Goal: Task Accomplishment & Management: Use online tool/utility

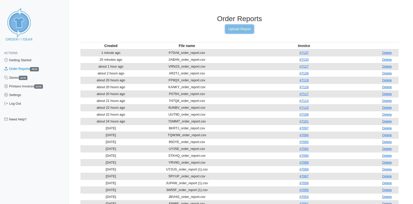
click at [234, 30] on link "Upload Report" at bounding box center [239, 29] width 27 height 8
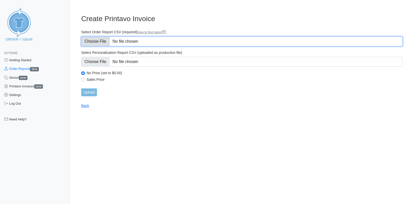
click at [92, 45] on input "Select Order Report CSV (required) How to find report" at bounding box center [241, 42] width 321 height 10
type input "C:\fakepath\VGPZS_order_report.csv"
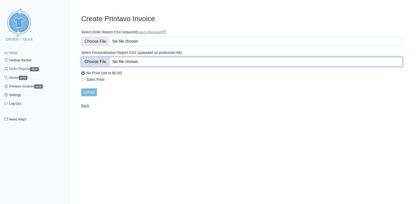
click at [97, 59] on input "Select Personalization Report CSV (uploaded as production file)" at bounding box center [241, 62] width 321 height 10
type input "C:\fakepath\VGPZS_personalization_report.csv"
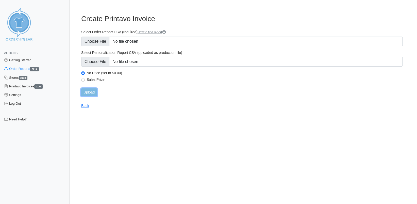
click at [91, 92] on input "Upload" at bounding box center [89, 92] width 16 height 8
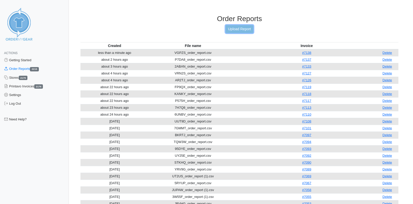
click at [234, 29] on link "Upload Report" at bounding box center [239, 29] width 27 height 8
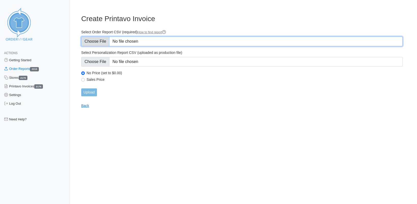
click at [109, 43] on input "Select Order Report CSV (required) How to find report" at bounding box center [241, 42] width 321 height 10
type input "C:\fakepath\WCDD7_order_report.csv"
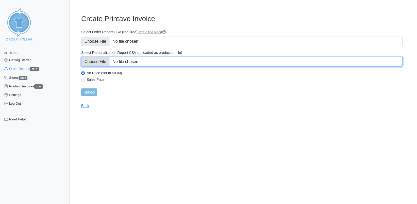
click at [98, 60] on input "Select Personalization Report CSV (uploaded as production file)" at bounding box center [241, 62] width 321 height 10
type input "C:\fakepath\WCDD7_personalization_report.csv"
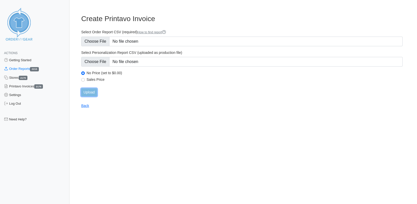
click at [89, 91] on input "Upload" at bounding box center [89, 92] width 16 height 8
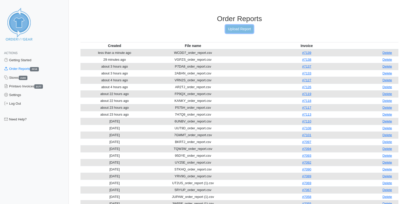
click at [236, 29] on link "Upload Report" at bounding box center [239, 29] width 27 height 8
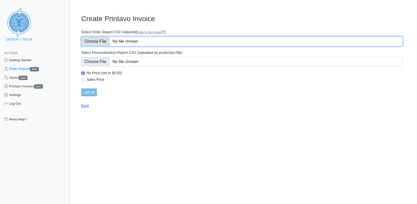
click at [97, 41] on input "Select Order Report CSV (required) How to find report" at bounding box center [241, 42] width 321 height 10
type input "C:\fakepath\4A2CR_order_report.csv"
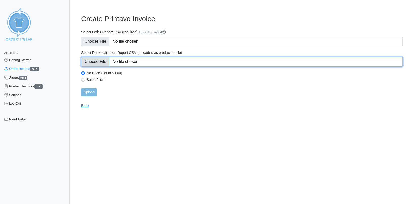
click at [102, 62] on input "Select Personalization Report CSV (uploaded as production file)" at bounding box center [241, 62] width 321 height 10
type input "C:\fakepath\4A2CR_personalization_report.csv"
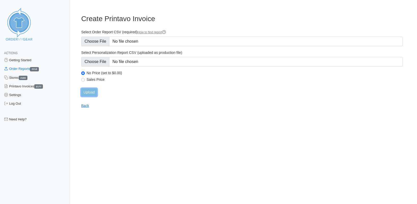
click at [88, 93] on input "Upload" at bounding box center [89, 92] width 16 height 8
